Goal: Check status: Check status

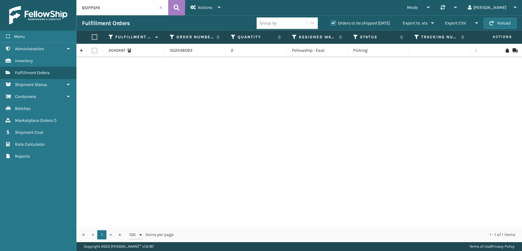
click at [54, 0] on div "Menu Administration Inventory Fulfillment Orders Shipment Status Containers Bat…" at bounding box center [261, 0] width 522 height 0
drag, startPoint x: 111, startPoint y: 6, endPoint x: 0, endPoint y: 11, distance: 111.1
click at [0, 0] on div "Menu Administration Inventory Fulfillment Orders Shipment Status Containers Bat…" at bounding box center [261, 0] width 522 height 0
paste input "6S1FP5FR"
drag, startPoint x: 112, startPoint y: 6, endPoint x: 39, endPoint y: -2, distance: 73.8
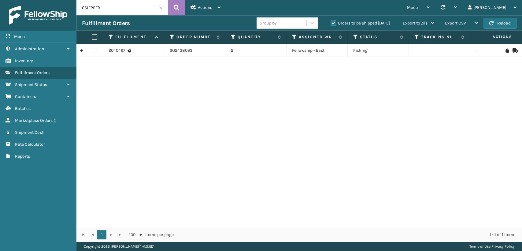
click at [39, 0] on html "Menu Administration Inventory Fulfillment Orders Shipment Status Containers Bat…" at bounding box center [261, 125] width 522 height 251
paste input "5OQABRPI"
drag, startPoint x: 103, startPoint y: 6, endPoint x: 22, endPoint y: 1, distance: 81.2
click at [24, 0] on div "Menu Administration Inventory Fulfillment Orders Shipment Status Containers Bat…" at bounding box center [261, 0] width 522 height 0
paste input "2RB9T6DF"
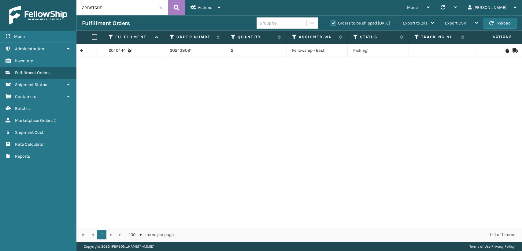
drag, startPoint x: 110, startPoint y: 10, endPoint x: 12, endPoint y: 0, distance: 99.0
click at [12, 0] on div "Menu Administration Inventory Fulfillment Orders Shipment Status Containers Bat…" at bounding box center [261, 0] width 522 height 0
paste input "41DPEFY"
type input "241DPEFY"
